Goal: Find specific page/section: Find specific page/section

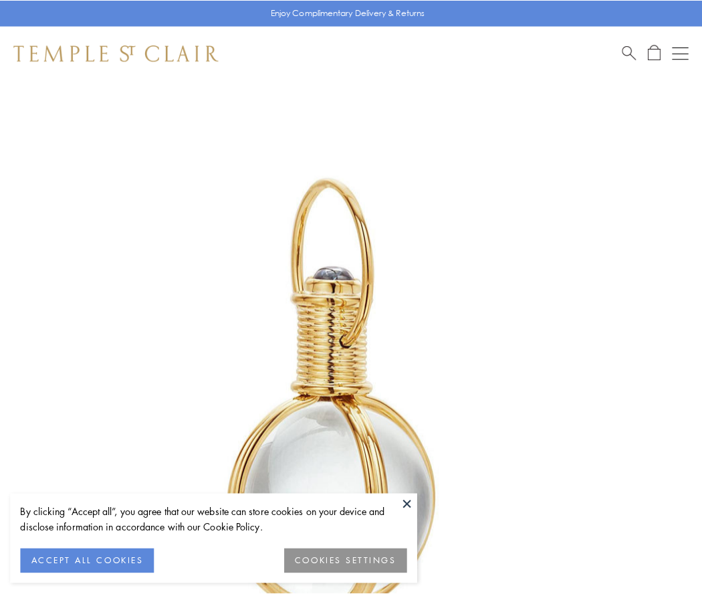
scroll to position [349, 0]
